Goal: Task Accomplishment & Management: Manage account settings

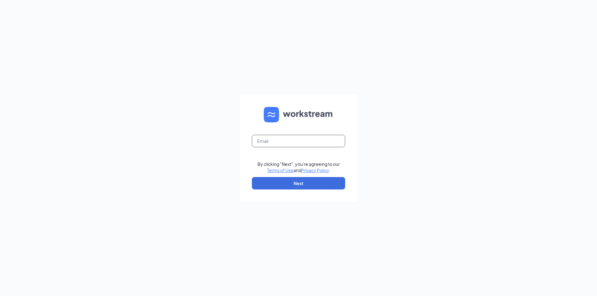
drag, startPoint x: 0, startPoint y: 0, endPoint x: 275, endPoint y: 137, distance: 307.7
click at [275, 137] on input "text" at bounding box center [298, 141] width 93 height 12
type input "[EMAIL_ADDRESS][DOMAIN_NAME]"
click at [285, 186] on button "Next" at bounding box center [298, 183] width 93 height 12
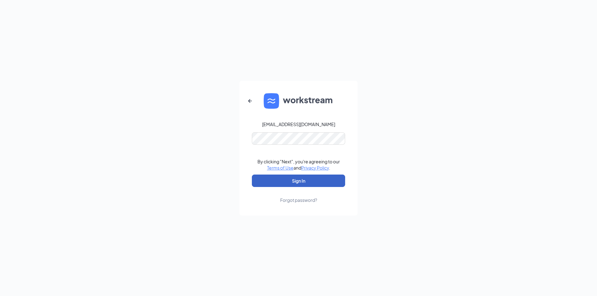
click at [285, 183] on button "Sign In" at bounding box center [298, 181] width 93 height 12
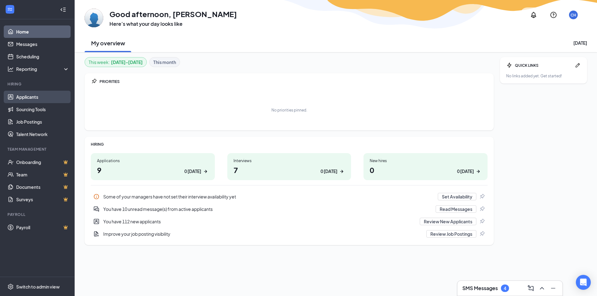
click at [19, 98] on link "Applicants" at bounding box center [42, 97] width 53 height 12
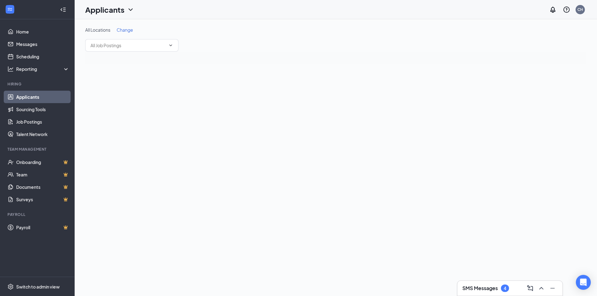
click at [130, 31] on span "Change" at bounding box center [125, 30] width 16 height 6
click at [130, 31] on div "All Locations" at bounding box center [125, 32] width 70 height 7
click at [114, 79] on span "Paducah, KY" at bounding box center [122, 80] width 65 height 6
click at [173, 35] on span "Save" at bounding box center [175, 33] width 10 height 6
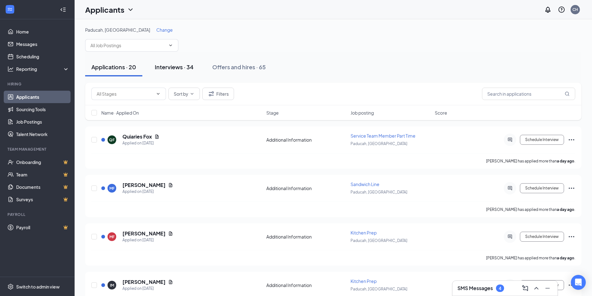
click at [182, 67] on div "Interviews · 34" at bounding box center [174, 67] width 39 height 8
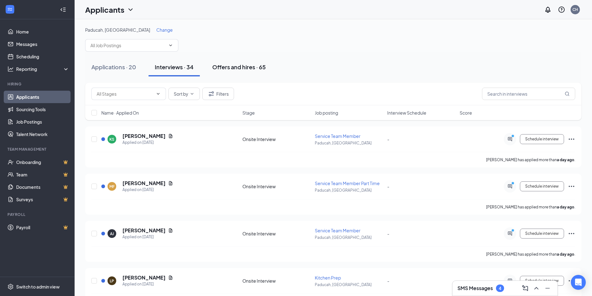
click at [234, 69] on div "Offers and hires · 65" at bounding box center [238, 67] width 53 height 8
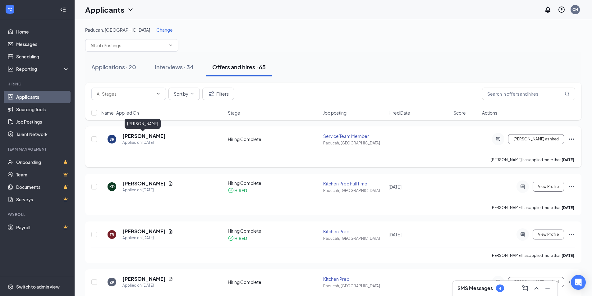
click at [148, 134] on h5 "Sarah Riegger" at bounding box center [143, 136] width 43 height 7
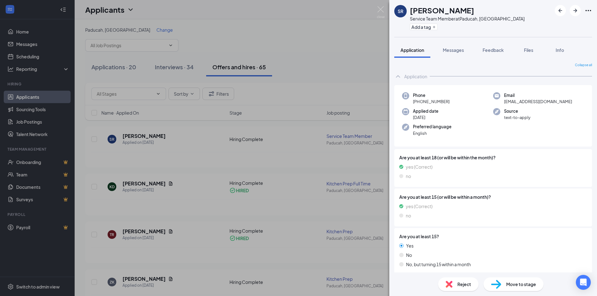
drag, startPoint x: 413, startPoint y: 102, endPoint x: 449, endPoint y: 102, distance: 35.7
click at [449, 102] on div "Phone +1 (618) 309-1957" at bounding box center [447, 98] width 91 height 13
copy span "+1 (618) 309-1957"
click at [442, 106] on div "Phone +1 (618) 309-1957 Email sarahriegger44@gmail.com Applied date Oct 9 Sourc…" at bounding box center [493, 116] width 198 height 62
click at [427, 103] on span "+1 (618) 309-1957" at bounding box center [431, 102] width 37 height 6
